Goal: Find specific page/section

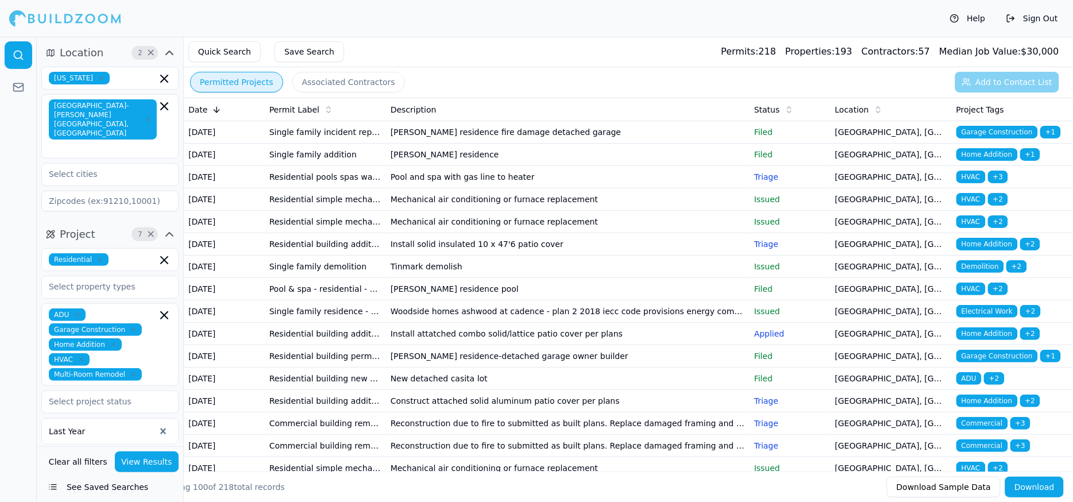
drag, startPoint x: 54, startPoint y: 21, endPoint x: 433, endPoint y: 27, distance: 379.2
click at [433, 27] on div "Help Sign Out" at bounding box center [536, 18] width 1073 height 37
drag, startPoint x: 86, startPoint y: 24, endPoint x: 493, endPoint y: 25, distance: 406.7
click at [493, 25] on div "Help Sign Out" at bounding box center [536, 18] width 1073 height 37
drag, startPoint x: 416, startPoint y: 136, endPoint x: 440, endPoint y: 47, distance: 92.8
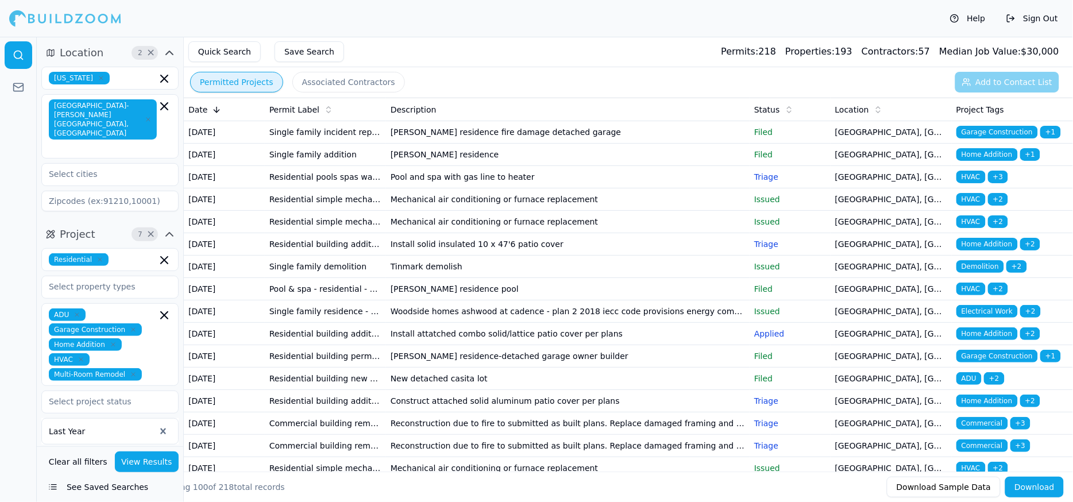
click at [440, 47] on div "Quick Search Save Search Permits: 218 Properties: 193 Contractors: 57 Median Jo…" at bounding box center [628, 52] width 889 height 30
drag, startPoint x: 370, startPoint y: 133, endPoint x: 424, endPoint y: 30, distance: 116.1
click at [424, 30] on div "Help Sign Out" at bounding box center [536, 18] width 1073 height 37
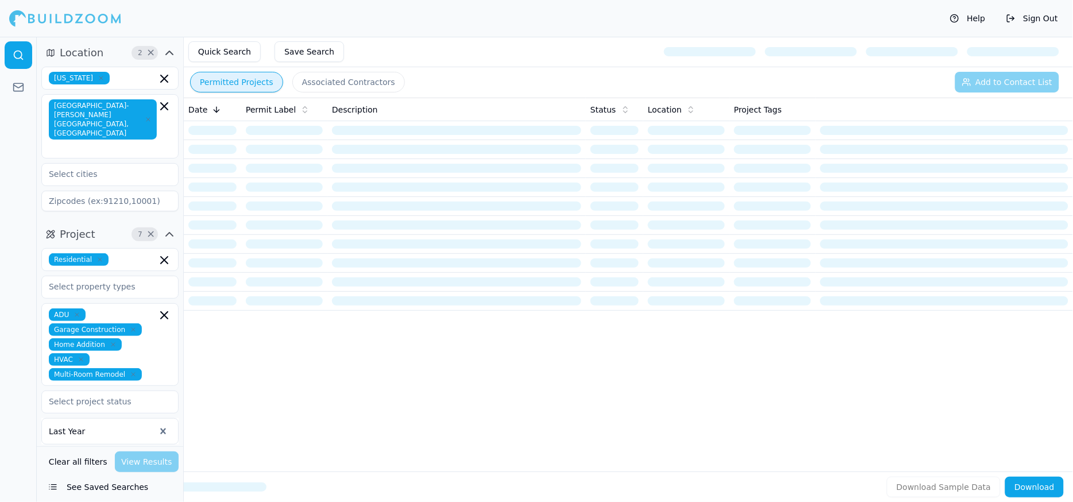
click at [102, 17] on div at bounding box center [65, 18] width 112 height 23
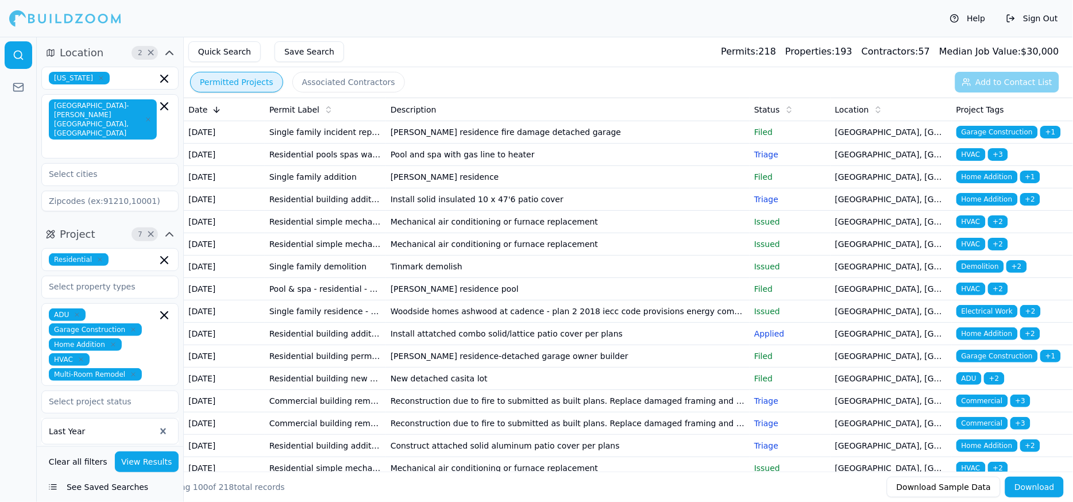
click at [71, 25] on div at bounding box center [65, 18] width 112 height 23
